Goal: Task Accomplishment & Management: Use online tool/utility

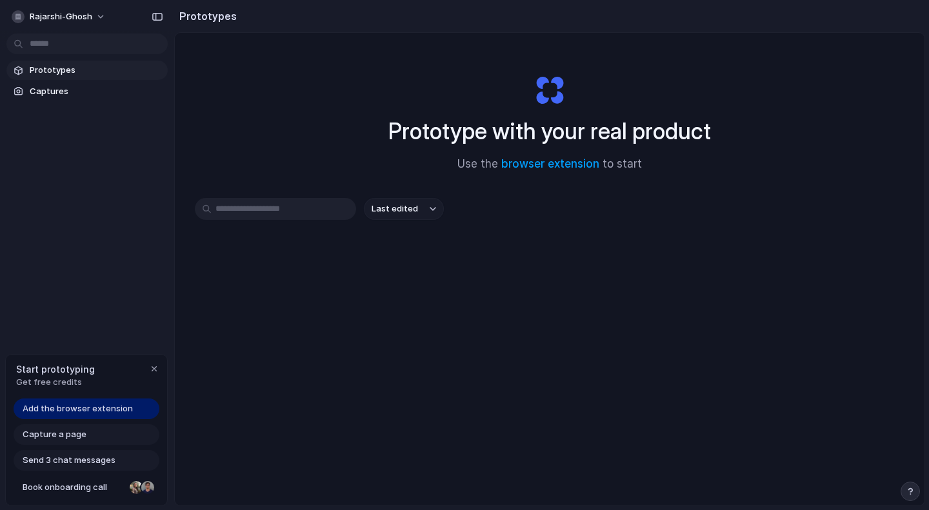
click at [518, 90] on div "Prototype with your real product Use the browser extension to start" at bounding box center [550, 117] width 516 height 139
click at [399, 210] on span "Last edited" at bounding box center [395, 209] width 46 height 13
click at [397, 176] on div "Last edited Last created Alphabetical" at bounding box center [464, 255] width 929 height 510
click at [315, 210] on input "text" at bounding box center [275, 209] width 161 height 22
click at [99, 436] on div "Capture a page" at bounding box center [87, 434] width 146 height 21
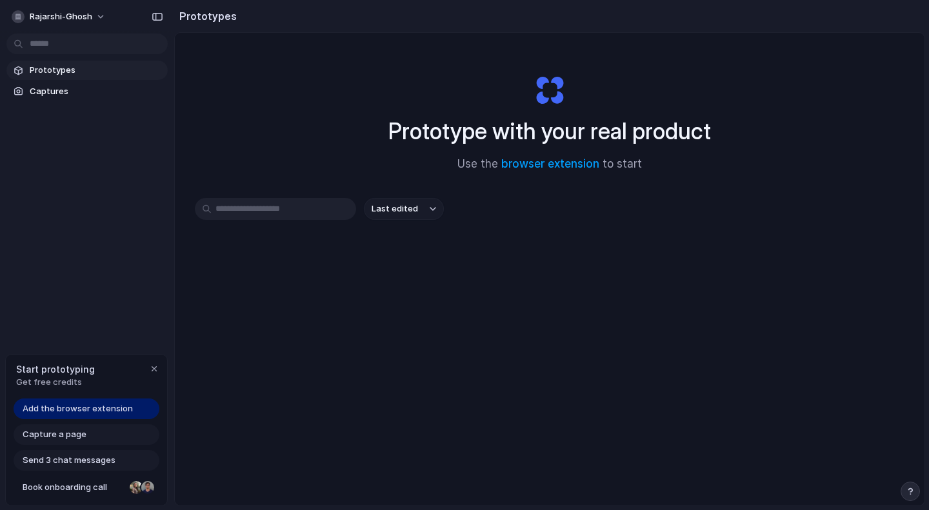
click at [74, 437] on span "Capture a page" at bounding box center [55, 434] width 64 height 13
click at [77, 420] on div "Add the browser extension Capture a page Send 3 chat messages Book onboarding c…" at bounding box center [86, 452] width 161 height 107
click at [81, 413] on span "Add the browser extension" at bounding box center [78, 408] width 110 height 13
